Goal: Submit feedback/report problem

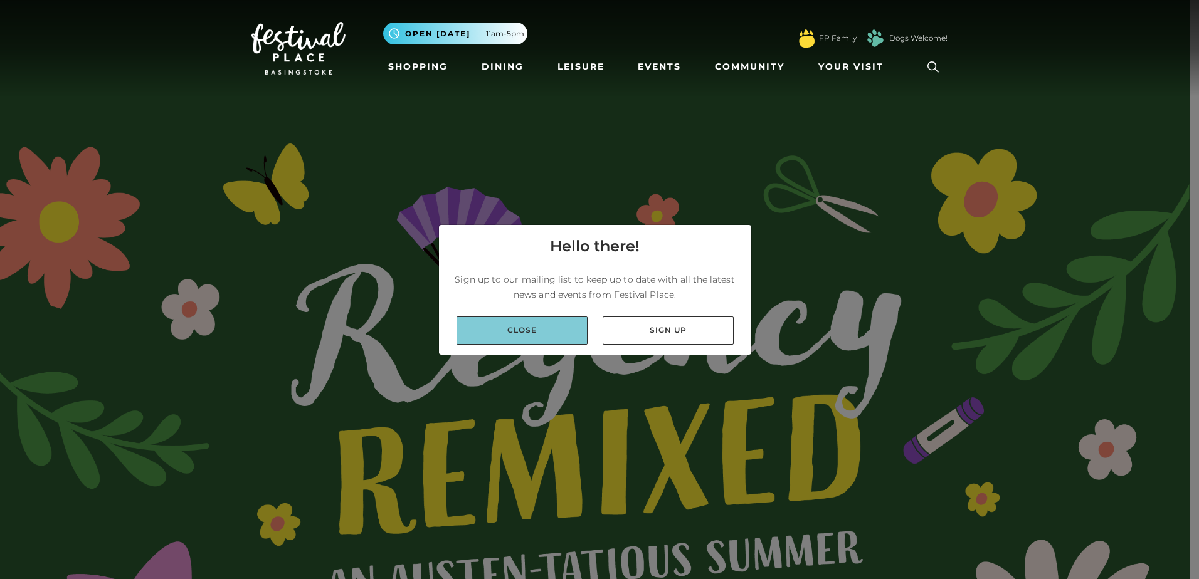
click at [556, 340] on link "Close" at bounding box center [521, 331] width 131 height 28
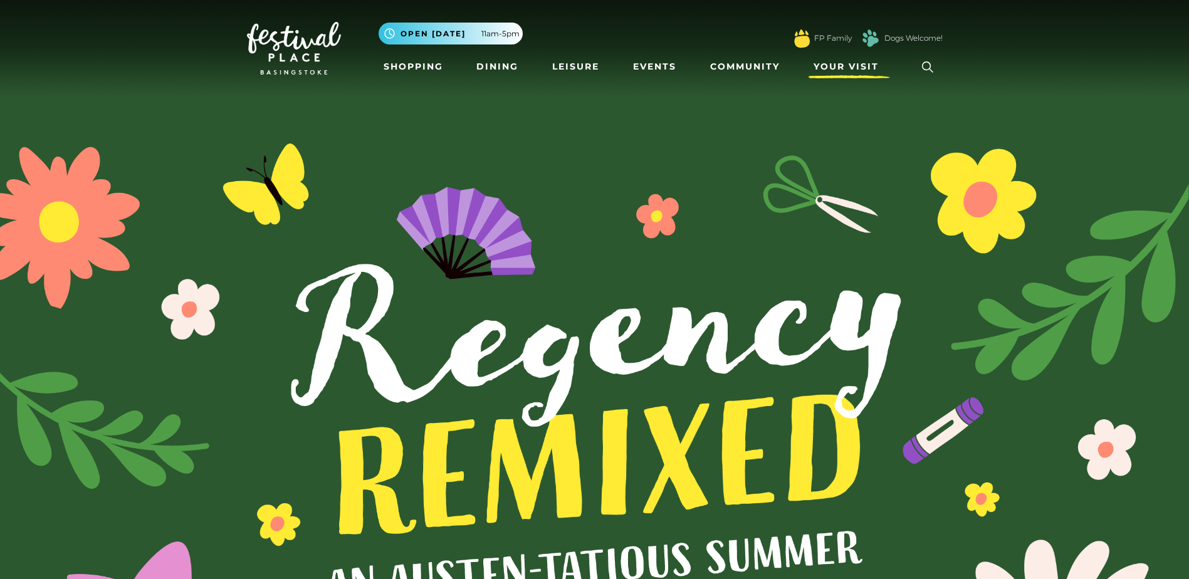
click at [851, 68] on span "Your Visit" at bounding box center [846, 66] width 65 height 13
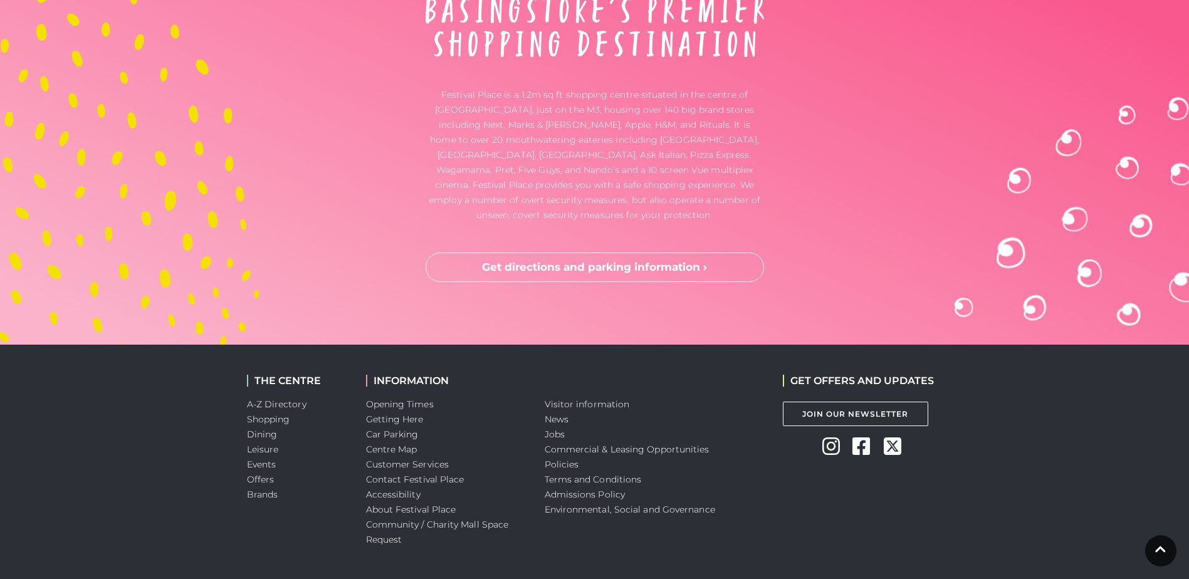
scroll to position [4138, 0]
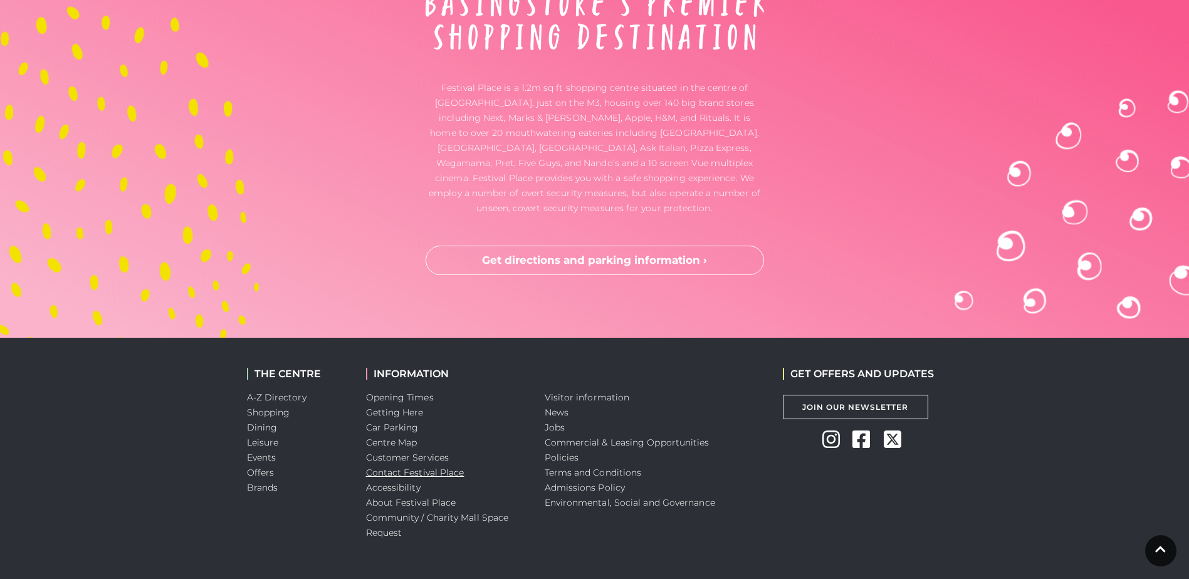
click at [406, 471] on link "Contact Festival Place" at bounding box center [415, 472] width 98 height 11
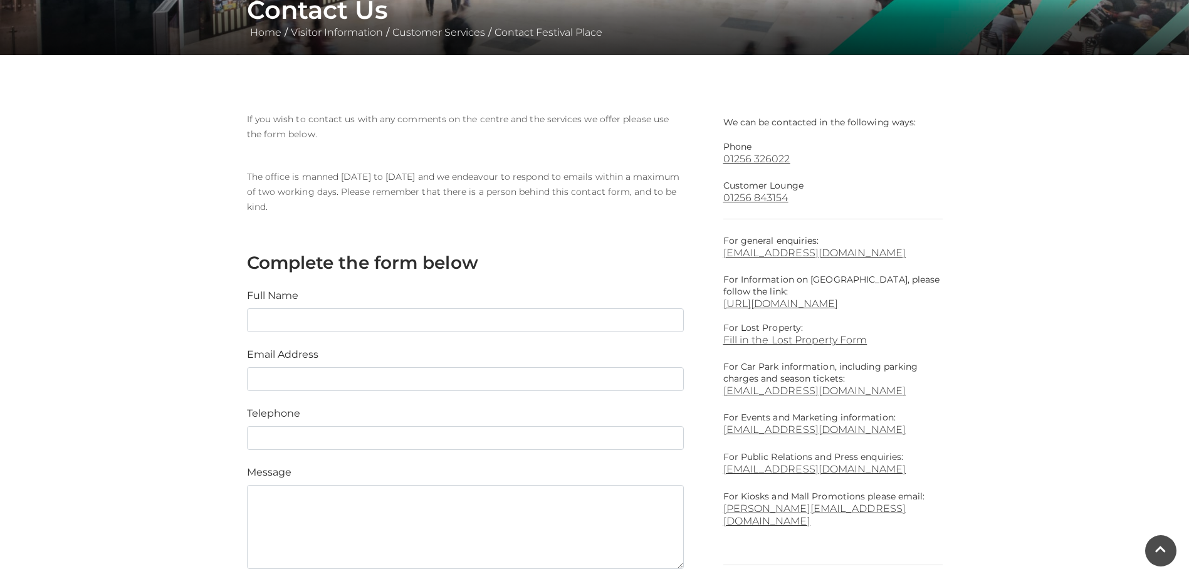
scroll to position [251, 0]
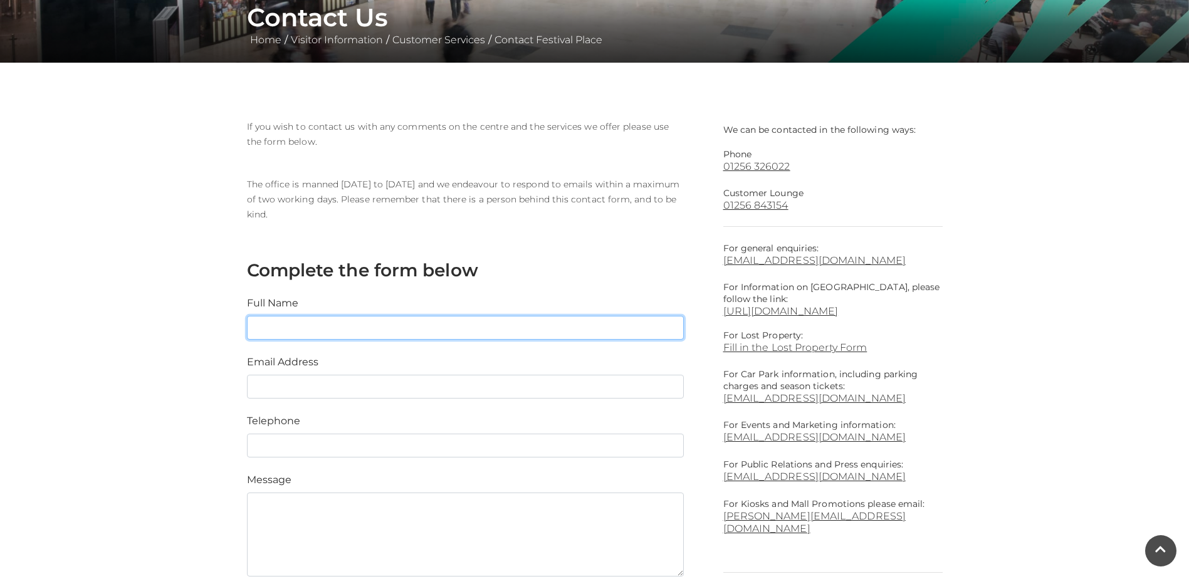
click at [412, 332] on input "text" at bounding box center [465, 328] width 437 height 24
type input "[PERSON_NAME]"
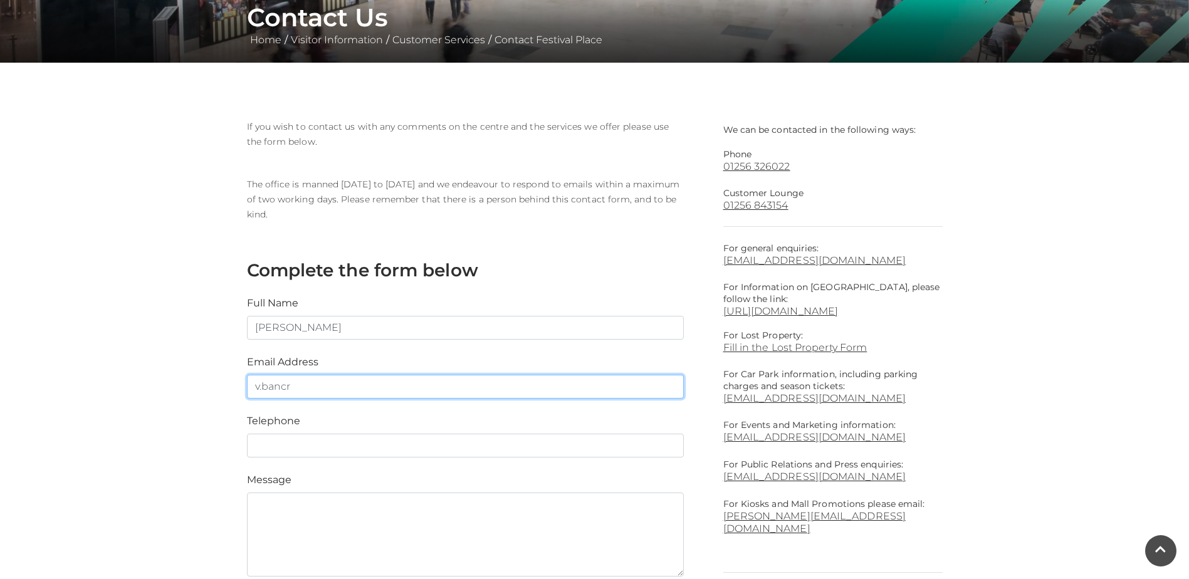
click at [365, 390] on input "v.bancr" at bounding box center [465, 387] width 437 height 24
type input "[PERSON_NAME][EMAIL_ADDRESS][PERSON_NAME][DOMAIN_NAME]"
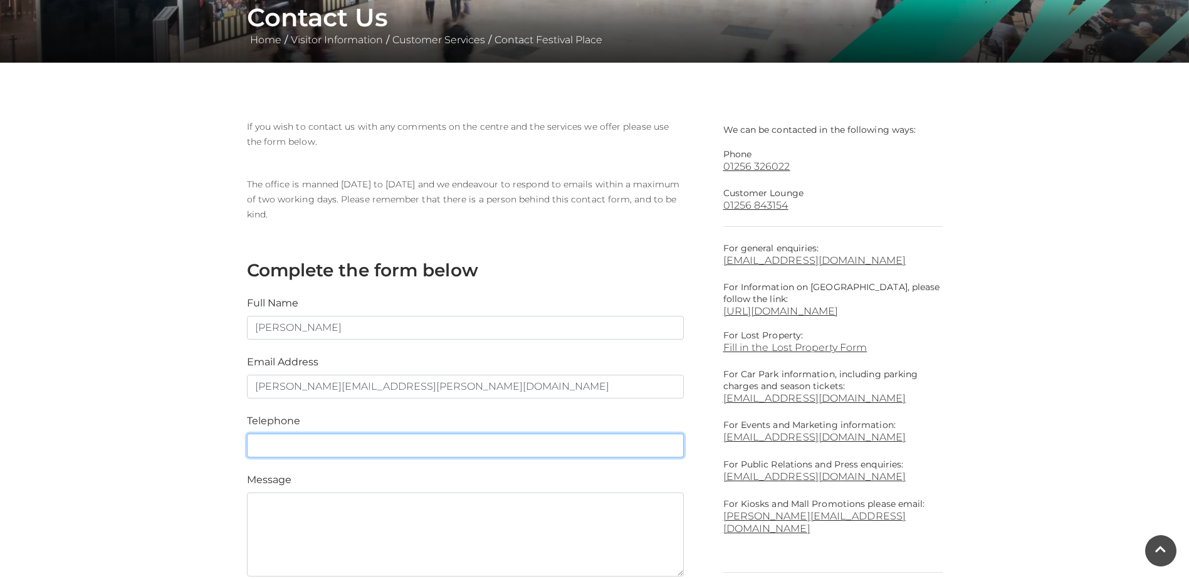
click at [387, 446] on input "text" at bounding box center [465, 446] width 437 height 24
type input "07722730792"
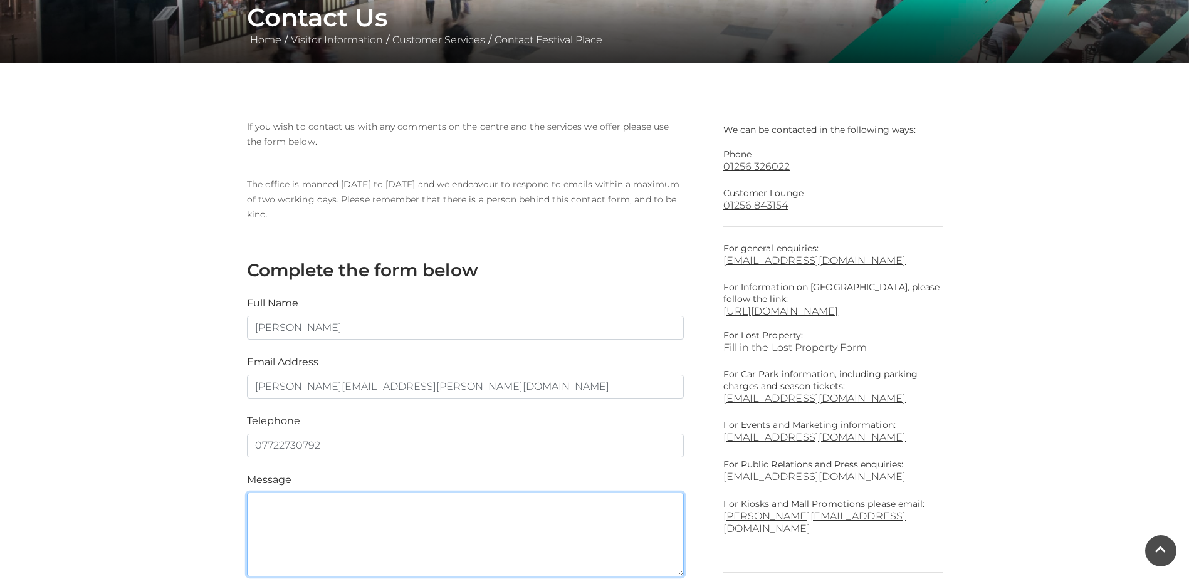
click at [322, 508] on textarea at bounding box center [465, 535] width 437 height 84
click at [606, 532] on textarea "Hello, I am a teacher at Costello school and we will be teaching a retail cours…" at bounding box center [465, 535] width 437 height 84
click at [404, 552] on textarea "Hello, I am a teacher at Costello school and we will be teaching a retail cours…" at bounding box center [465, 535] width 437 height 84
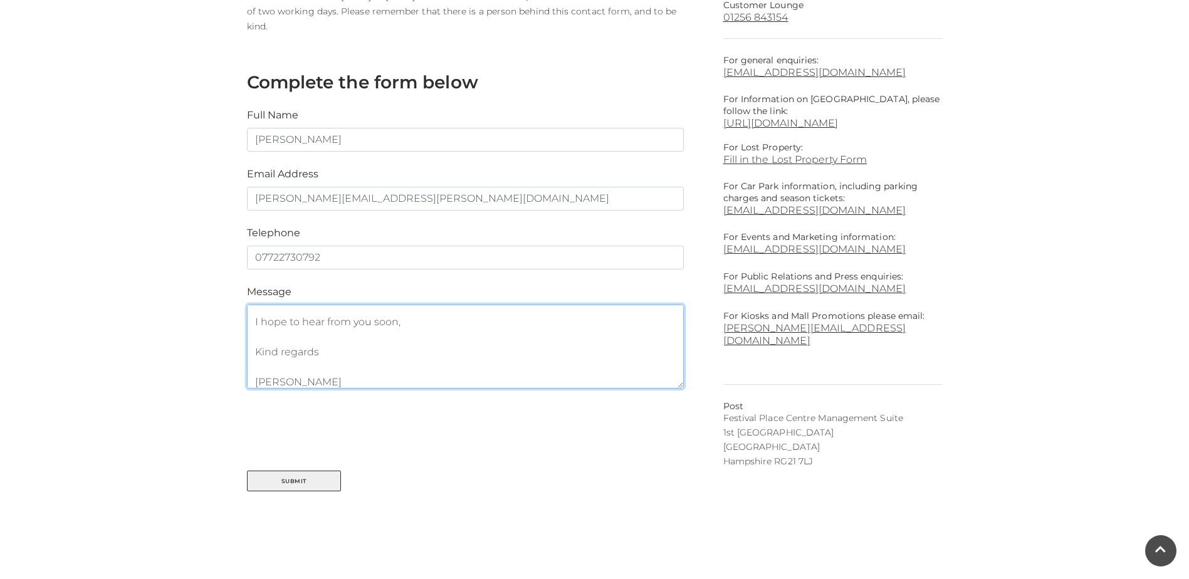
scroll to position [564, 0]
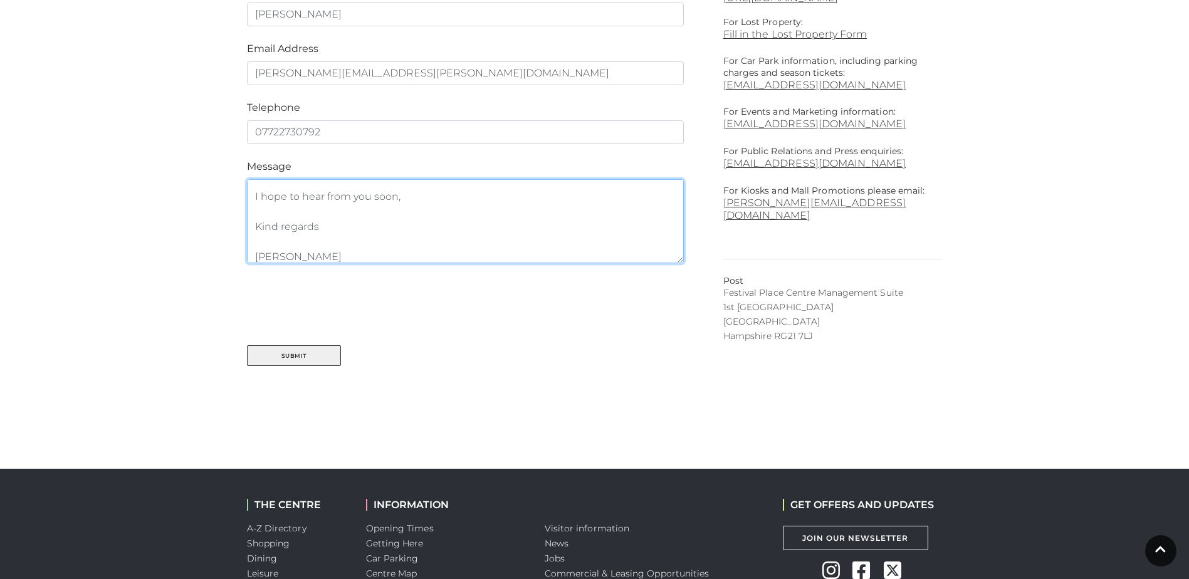
type textarea "Hello, I am a teacher at Costello school and we will be teaching a retail cours…"
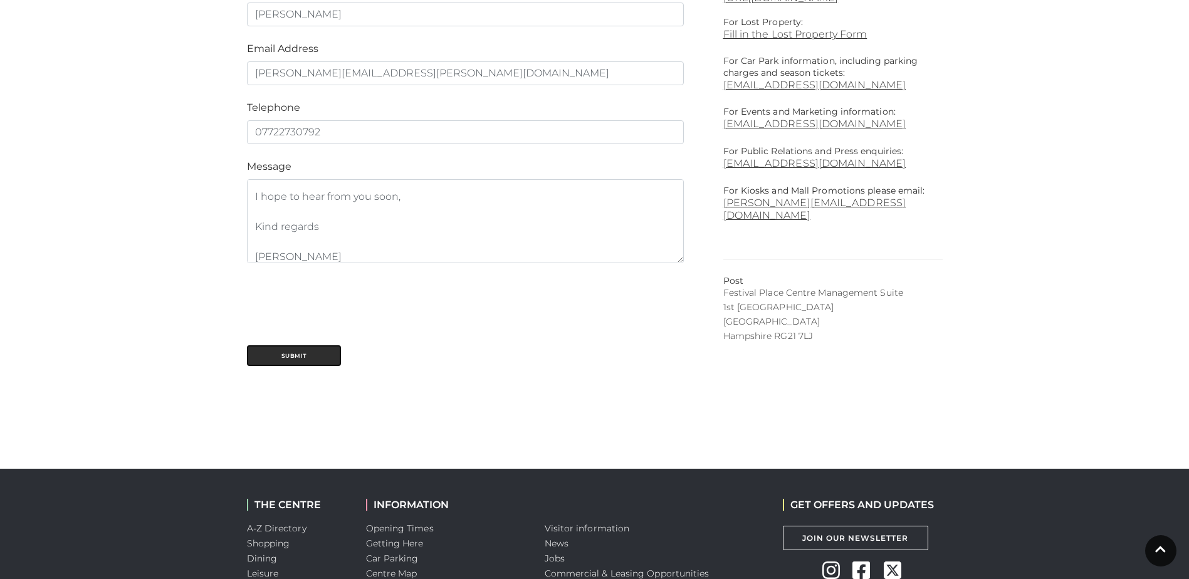
click at [309, 358] on button "Submit" at bounding box center [294, 355] width 94 height 21
